Goal: Obtain resource: Download file/media

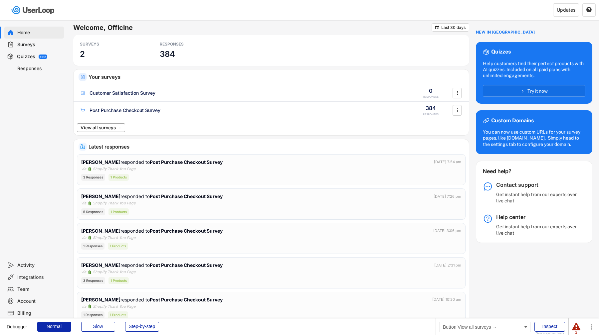
click at [115, 124] on button "View all surveys →" at bounding box center [101, 127] width 48 height 9
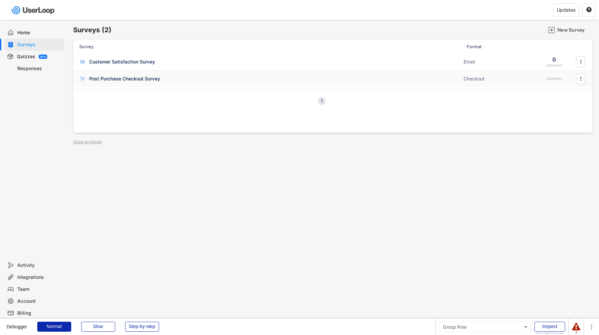
click at [126, 80] on div "Post Purchase Checkout Survey" at bounding box center [124, 79] width 71 height 7
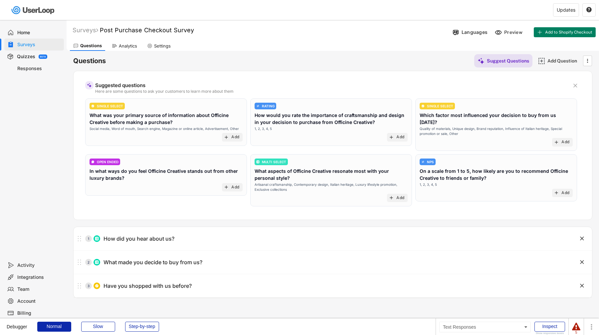
click at [30, 71] on div "Responses" at bounding box center [39, 69] width 44 height 6
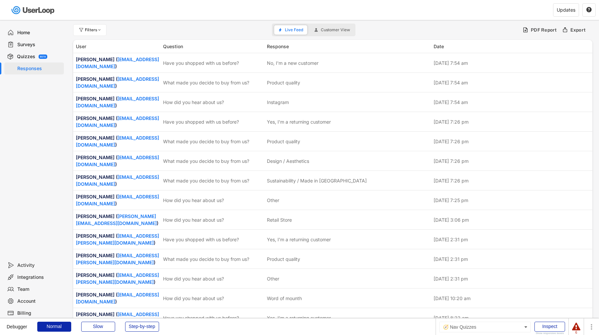
click at [28, 52] on div "Quizzes BETA" at bounding box center [34, 57] width 60 height 12
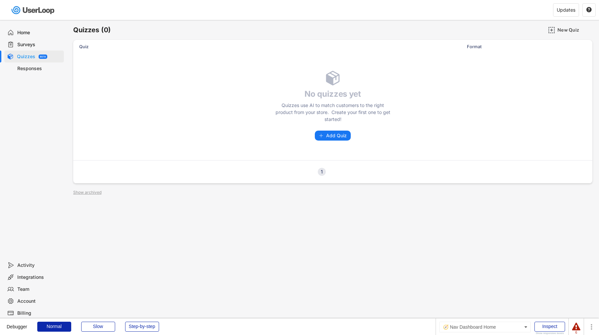
click at [21, 37] on div "Home" at bounding box center [34, 33] width 60 height 12
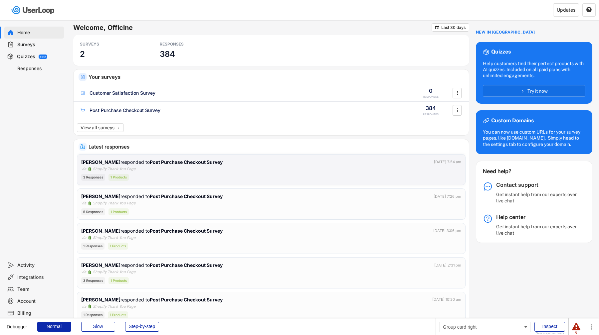
click at [226, 167] on div "[PERSON_NAME] responded to Post Purchase Checkout Survey [DATE] 7:54 am via Sho…" at bounding box center [271, 170] width 380 height 23
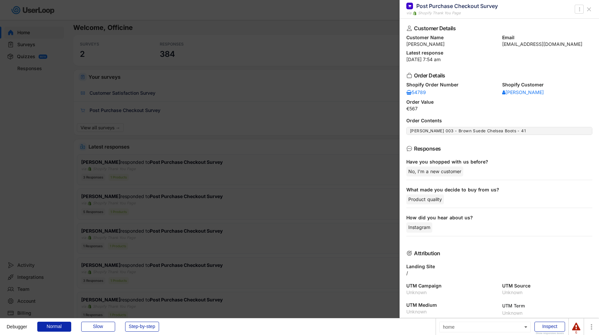
click at [225, 167] on div at bounding box center [299, 167] width 599 height 335
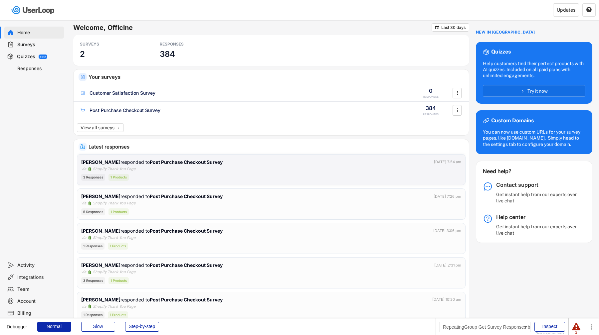
click at [171, 166] on div "[PERSON_NAME] responded to Post Purchase Checkout Survey [DATE] 7:54 am via Sho…" at bounding box center [271, 170] width 380 height 23
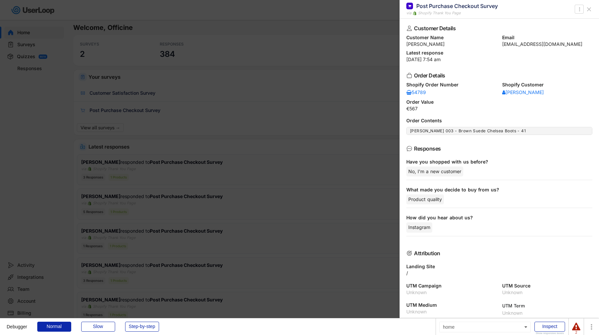
click at [63, 85] on div at bounding box center [299, 167] width 599 height 335
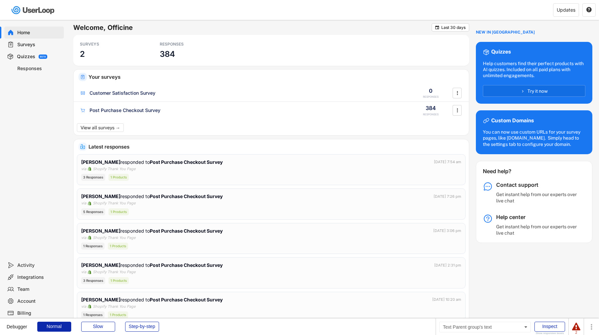
click at [33, 46] on div "Surveys" at bounding box center [39, 45] width 44 height 6
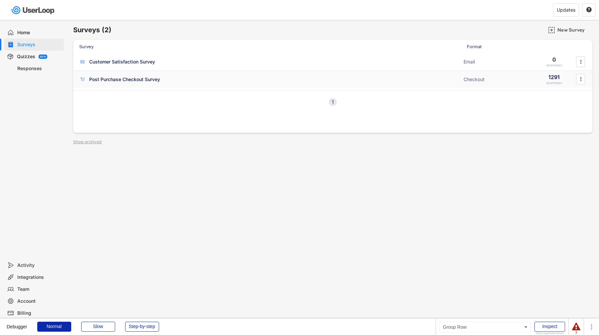
click at [140, 79] on div "Post Purchase Checkout Survey" at bounding box center [124, 79] width 71 height 7
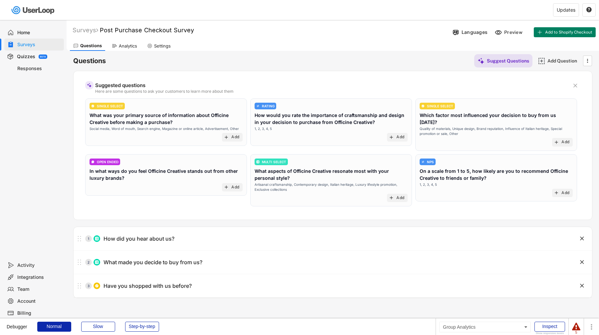
click at [129, 49] on div "Analytics" at bounding box center [124, 46] width 32 height 10
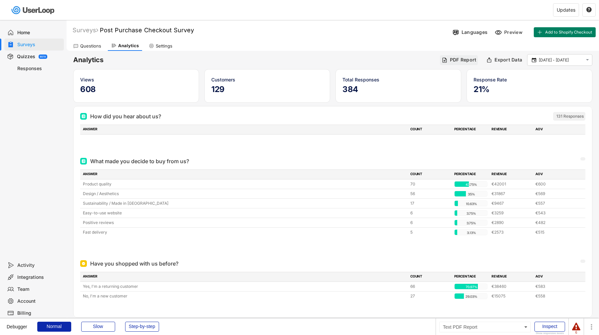
click at [459, 58] on div "PDF Report" at bounding box center [463, 60] width 27 height 6
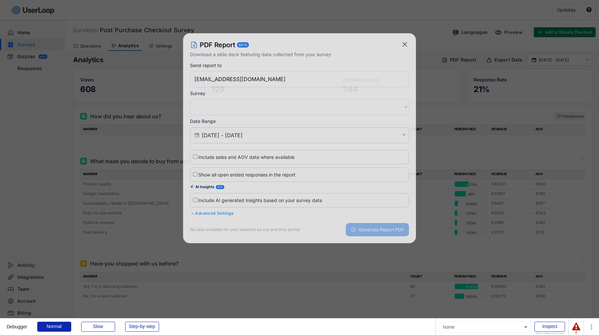
select select ""1348695171700984260__LOOKUP__1753707233858x815600843404148200""
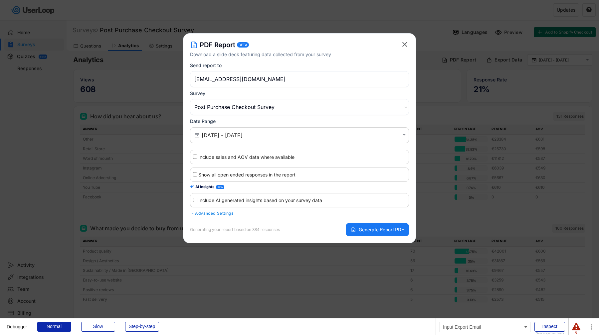
click at [313, 83] on input "[EMAIL_ADDRESS][DOMAIN_NAME]" at bounding box center [299, 79] width 219 height 16
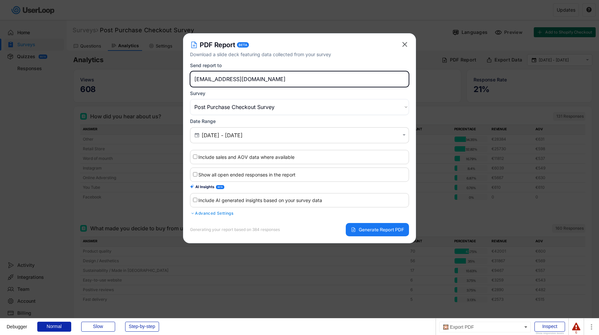
click at [313, 83] on input "[EMAIL_ADDRESS][DOMAIN_NAME]" at bounding box center [299, 79] width 219 height 16
type input "[PERSON_NAME][EMAIL_ADDRESS][DOMAIN_NAME]"
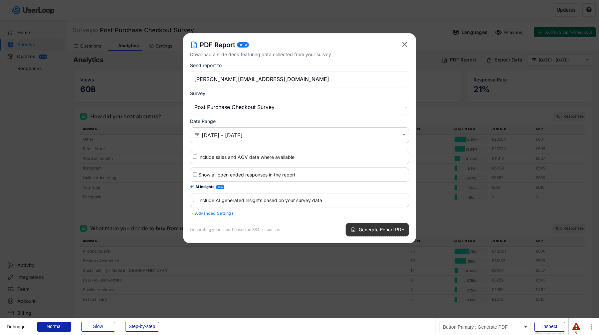
click at [378, 228] on span "Generate Report PDF" at bounding box center [381, 230] width 45 height 5
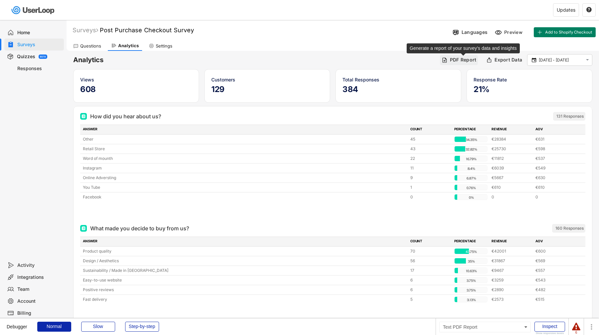
click at [470, 58] on div "PDF Report" at bounding box center [463, 60] width 27 height 6
select select ""1348695171700984260__LOOKUP__1753707233858x815600843404148200""
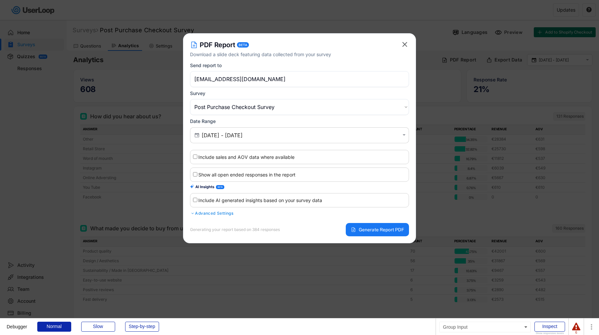
click at [269, 76] on input "[EMAIL_ADDRESS][DOMAIN_NAME]" at bounding box center [299, 79] width 219 height 16
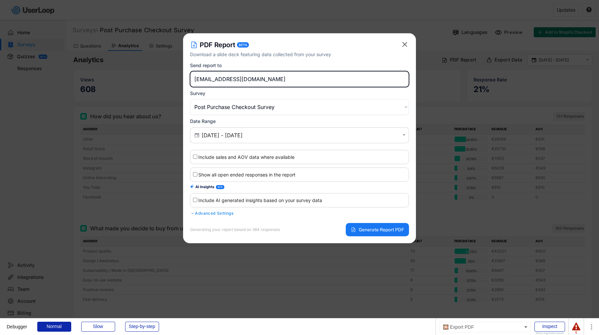
click at [269, 76] on input "[EMAIL_ADDRESS][DOMAIN_NAME]" at bounding box center [299, 79] width 219 height 16
paste input "[PERSON_NAME].pedrini"
click at [280, 63] on div "Send report to [PERSON_NAME][EMAIL_ADDRESS][DOMAIN_NAME]" at bounding box center [299, 75] width 219 height 25
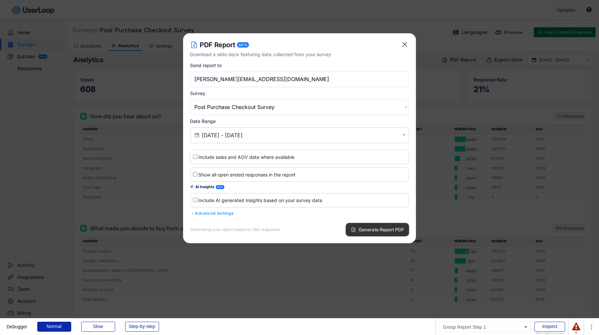
click at [379, 230] on span "Generate Report PDF" at bounding box center [381, 230] width 45 height 5
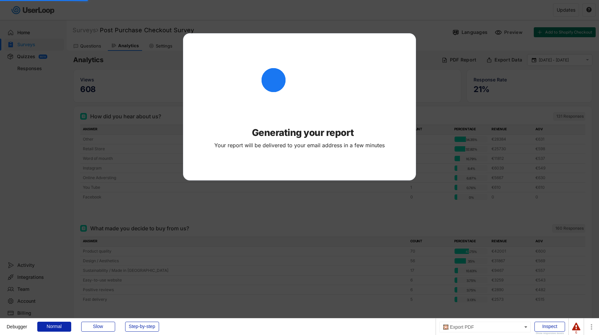
type input "[EMAIL_ADDRESS][DOMAIN_NAME]"
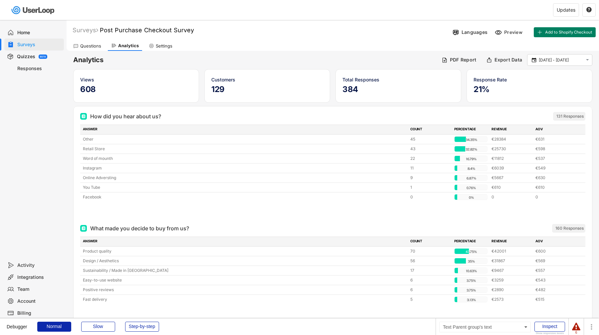
click at [51, 46] on div "Surveys" at bounding box center [39, 45] width 44 height 6
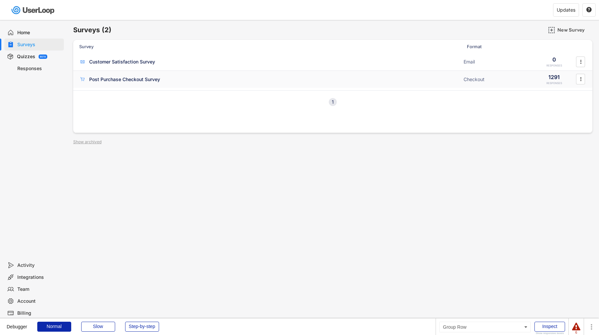
click at [127, 77] on div "Post Purchase Checkout Survey" at bounding box center [124, 79] width 71 height 7
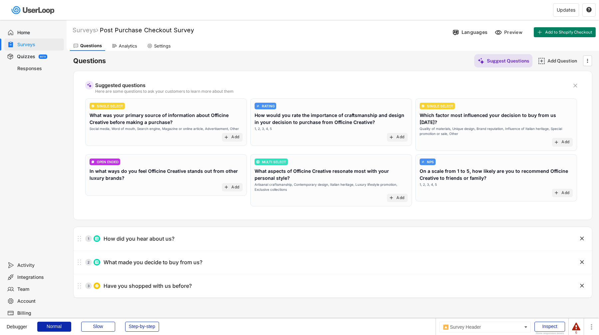
click at [124, 43] on div "Analytics" at bounding box center [124, 46] width 32 height 10
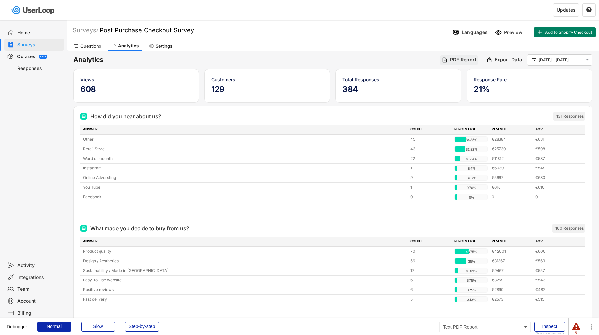
click at [461, 61] on div "PDF Report" at bounding box center [463, 60] width 27 height 6
select select ""1348695171700984260__LOOKUP__1753707233858x815600843404148200""
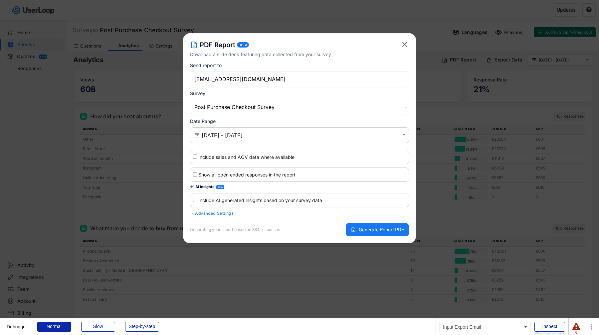
click at [360, 82] on input "[EMAIL_ADDRESS][DOMAIN_NAME]" at bounding box center [299, 79] width 219 height 16
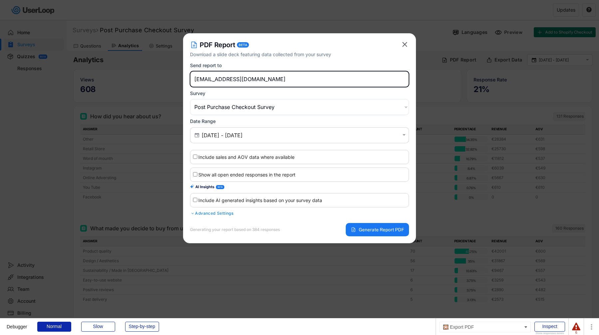
click at [360, 82] on input "[EMAIL_ADDRESS][DOMAIN_NAME]" at bounding box center [299, 79] width 219 height 16
click at [365, 61] on div "PDF Report BETA Download a slide deck featuring data collected from your survey…" at bounding box center [299, 138] width 219 height 196
click at [364, 72] on input "email" at bounding box center [299, 79] width 219 height 16
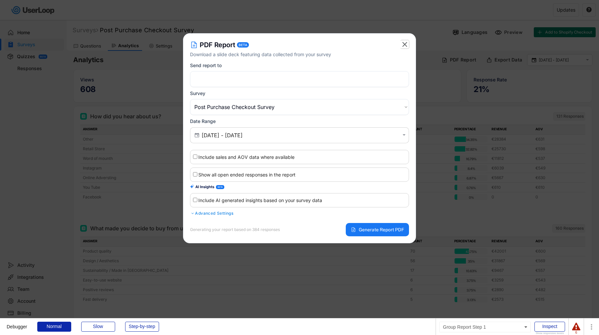
click at [405, 44] on text "" at bounding box center [404, 44] width 5 height 8
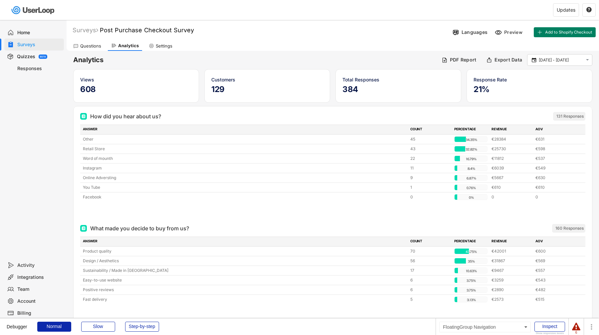
click at [36, 48] on div "Surveys" at bounding box center [34, 45] width 60 height 12
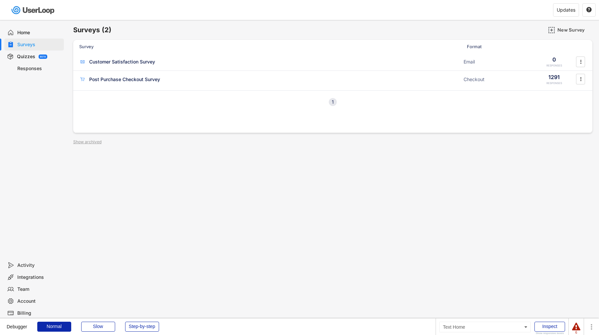
click at [41, 33] on div "Home" at bounding box center [39, 33] width 44 height 6
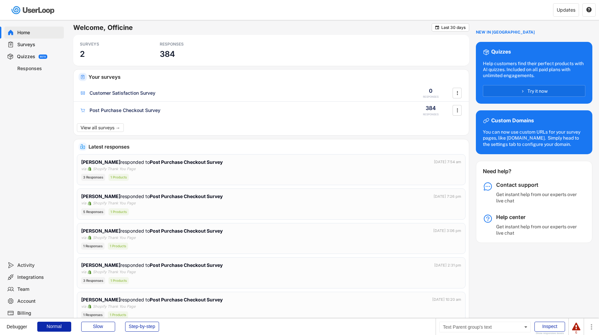
click at [41, 43] on div "Surveys" at bounding box center [39, 45] width 44 height 6
